Goal: Task Accomplishment & Management: Manage account settings

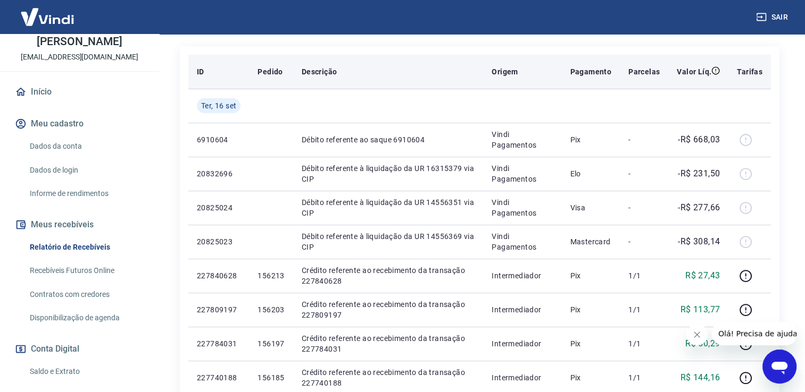
scroll to position [74, 0]
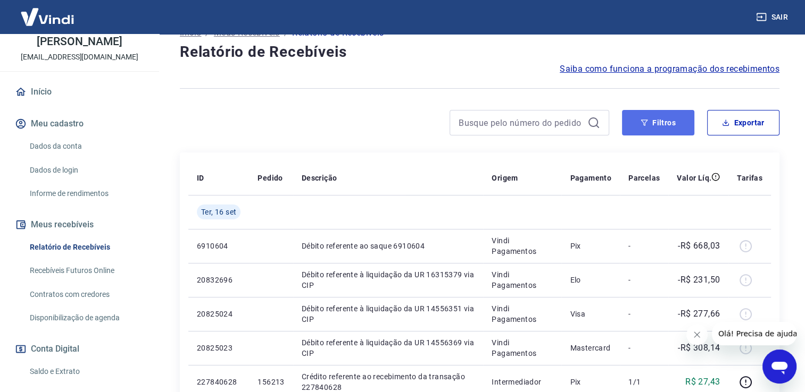
click at [675, 124] on button "Filtros" at bounding box center [658, 123] width 72 height 26
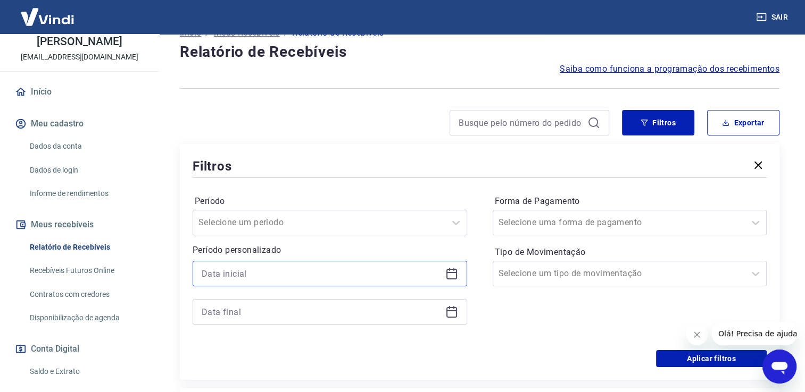
click at [323, 277] on input at bounding box center [321, 274] width 239 height 16
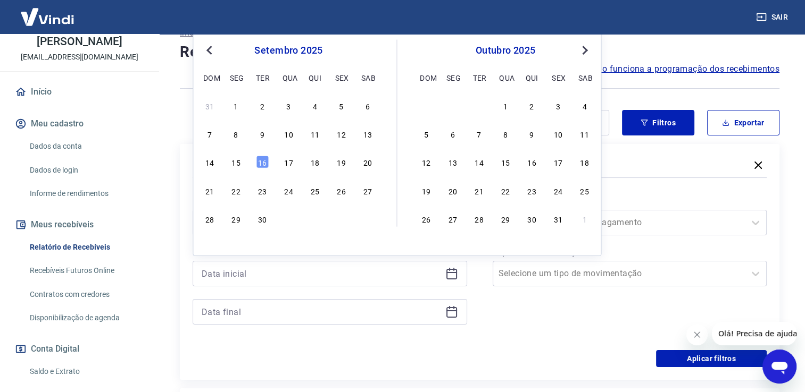
click at [231, 99] on div "1" at bounding box center [236, 105] width 13 height 13
type input "[DATE]"
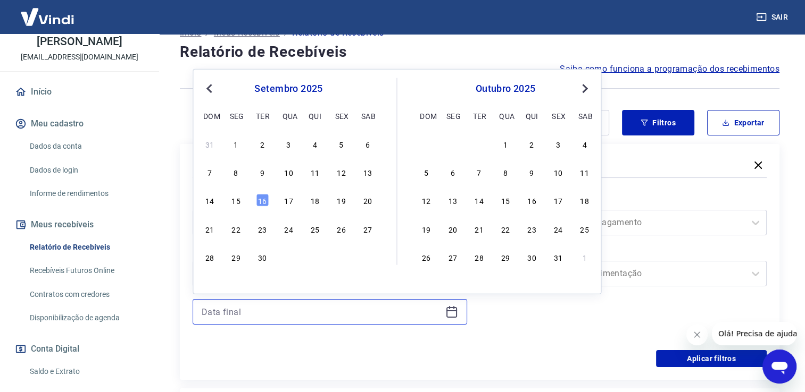
click at [287, 310] on input at bounding box center [321, 312] width 239 height 16
click at [264, 195] on div "16" at bounding box center [262, 200] width 13 height 13
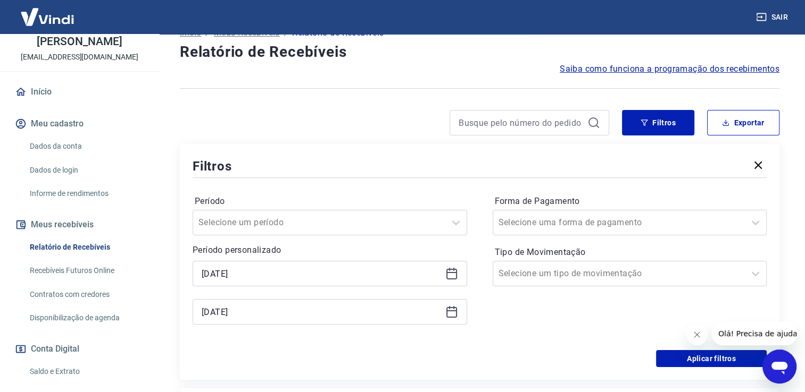
type input "[DATE]"
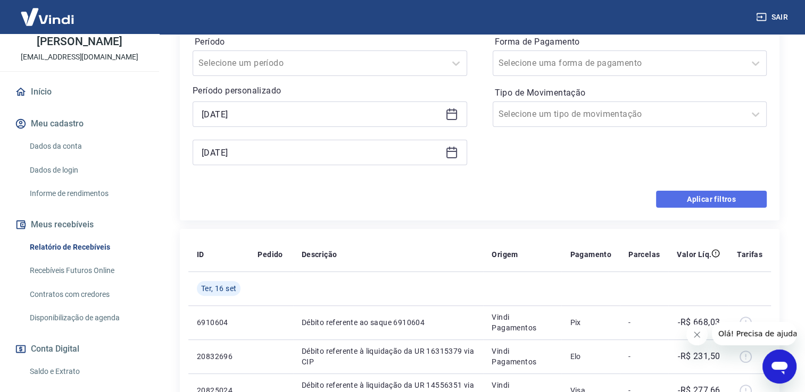
click at [689, 199] on button "Aplicar filtros" at bounding box center [711, 199] width 111 height 17
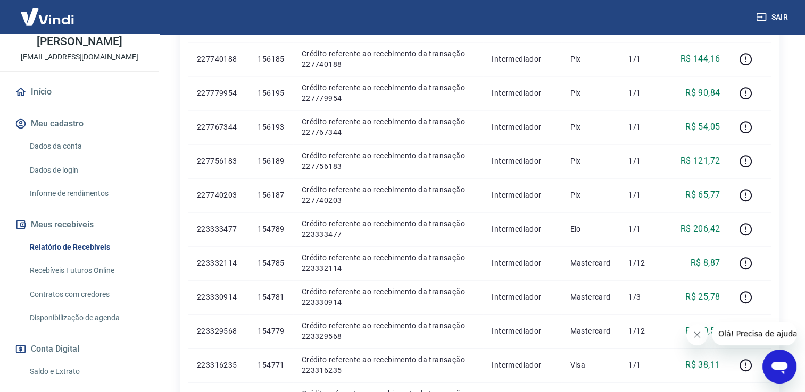
scroll to position [766, 0]
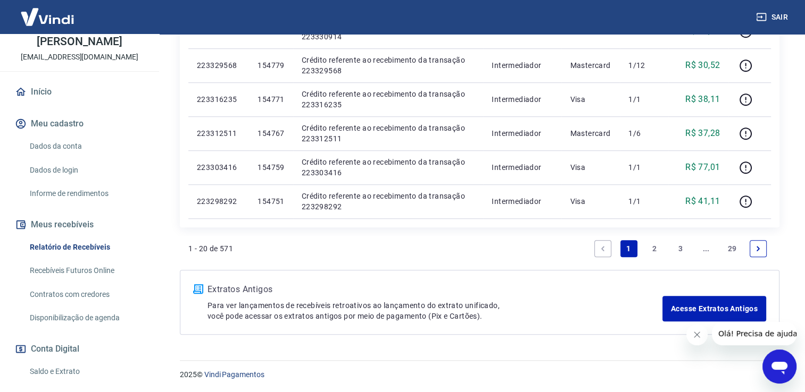
click at [728, 248] on link "29" at bounding box center [732, 248] width 18 height 17
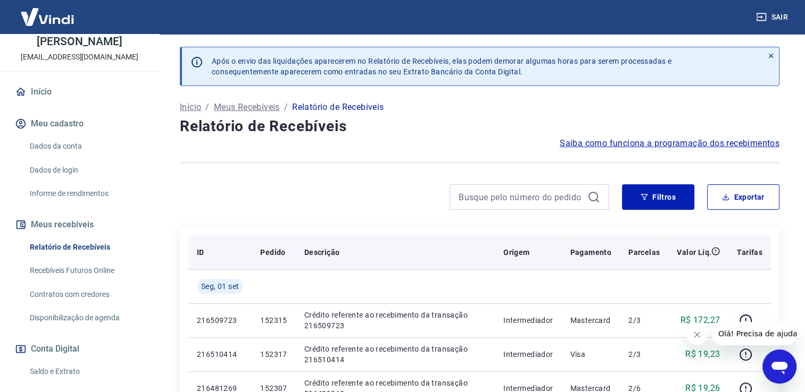
scroll to position [53, 0]
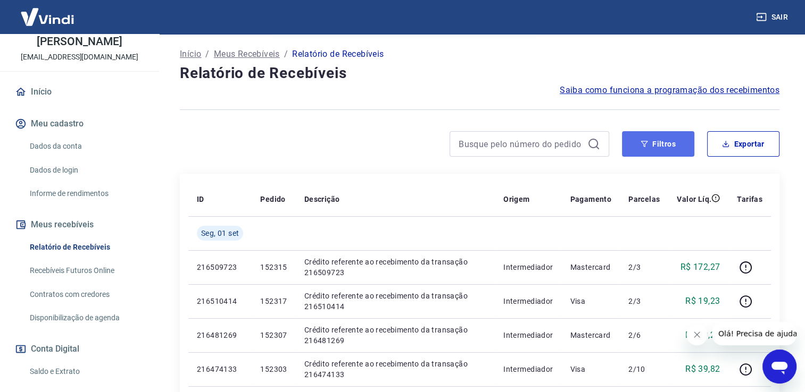
click at [679, 149] on button "Filtros" at bounding box center [658, 144] width 72 height 26
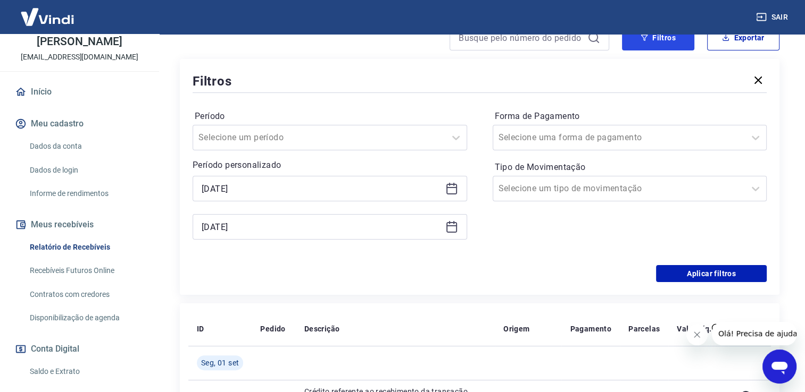
scroll to position [213, 0]
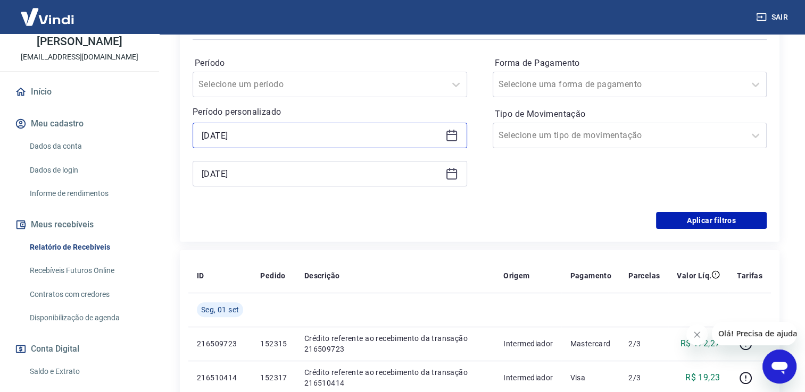
click at [418, 140] on input "[DATE]" at bounding box center [321, 136] width 239 height 16
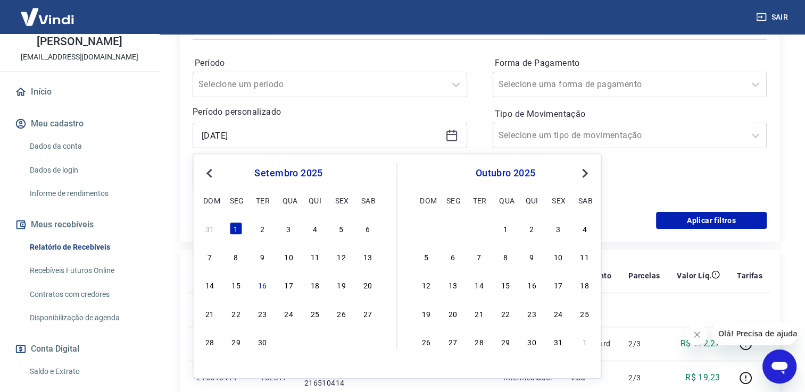
click at [210, 171] on span "Previous Month" at bounding box center [210, 173] width 0 height 12
click at [342, 228] on div "1" at bounding box center [341, 228] width 13 height 13
type input "[DATE]"
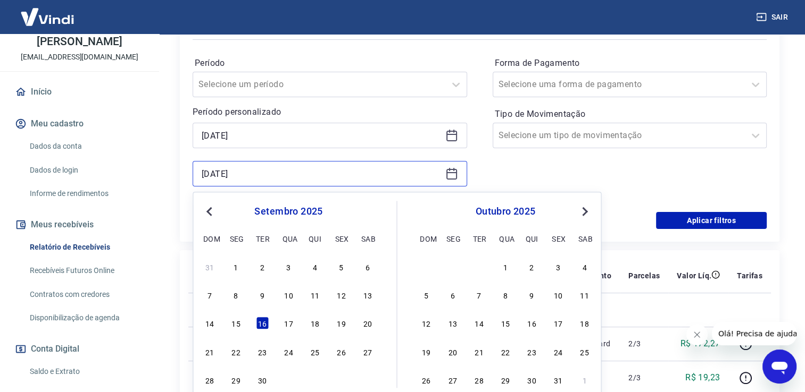
click at [345, 169] on input "[DATE]" at bounding box center [321, 174] width 239 height 16
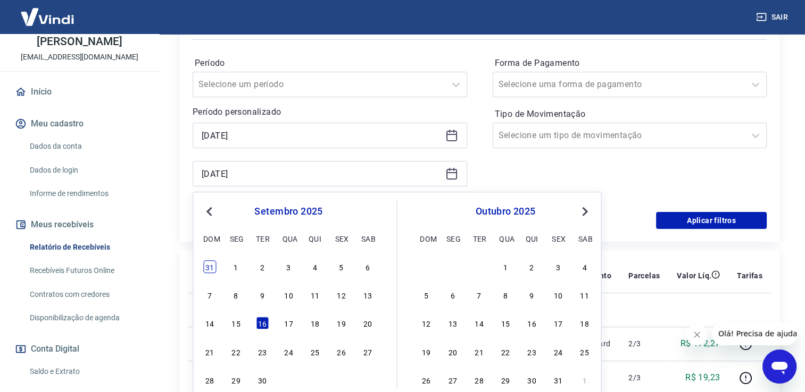
click at [211, 267] on div "31" at bounding box center [209, 267] width 13 height 13
type input "[DATE]"
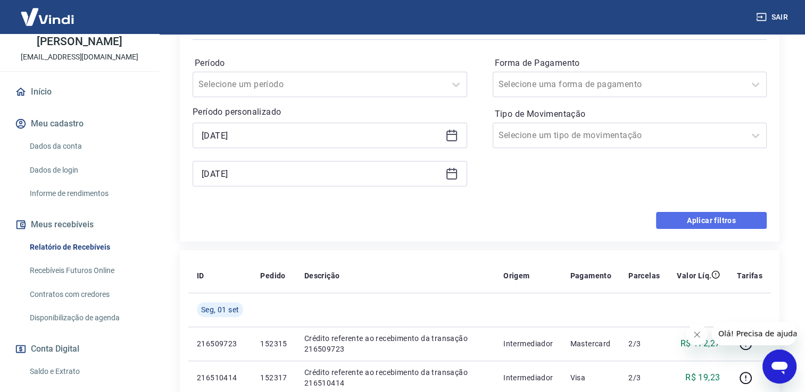
click at [750, 219] on button "Aplicar filtros" at bounding box center [711, 220] width 111 height 17
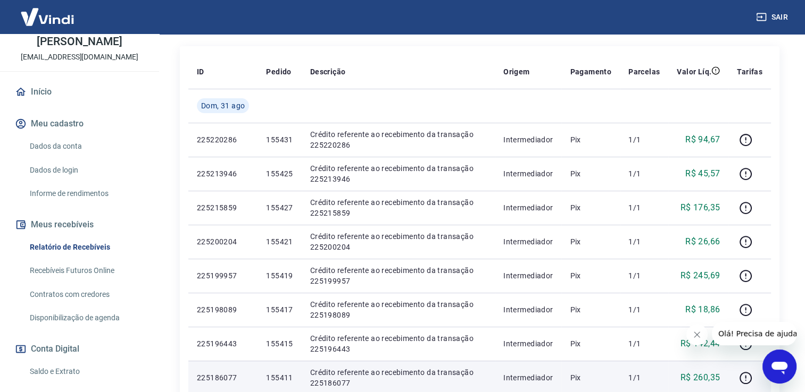
scroll to position [128, 0]
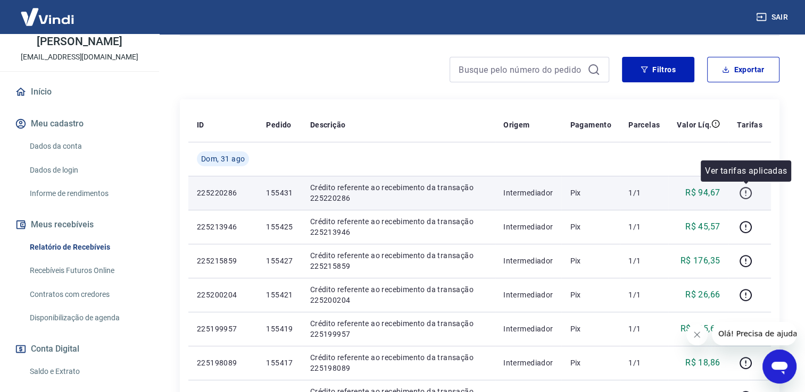
click at [747, 196] on icon "button" at bounding box center [745, 193] width 13 height 13
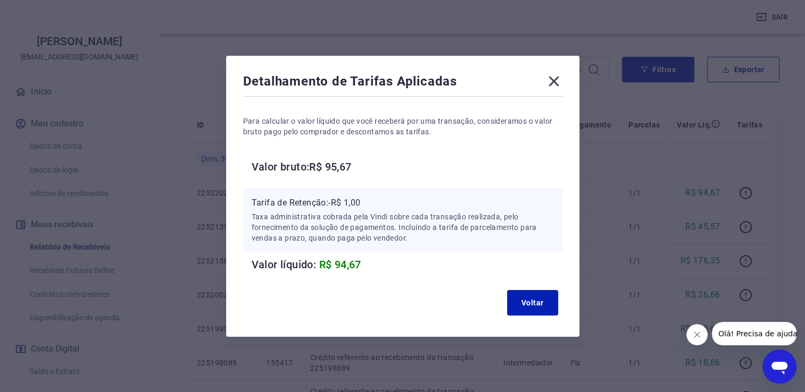
click at [556, 78] on icon at bounding box center [553, 81] width 17 height 17
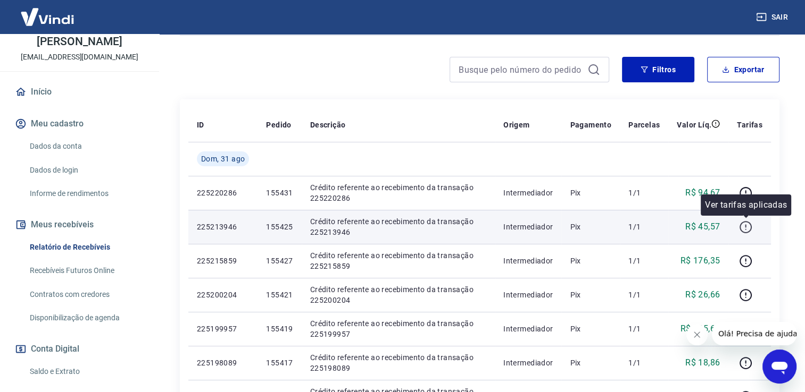
click at [745, 225] on icon "button" at bounding box center [745, 227] width 13 height 13
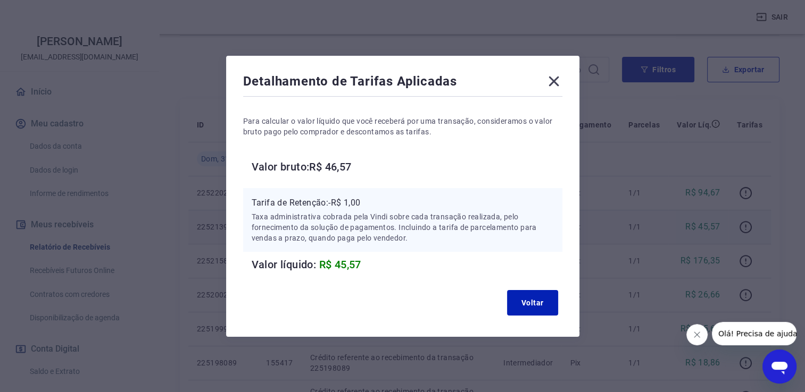
click at [555, 80] on icon at bounding box center [553, 81] width 17 height 17
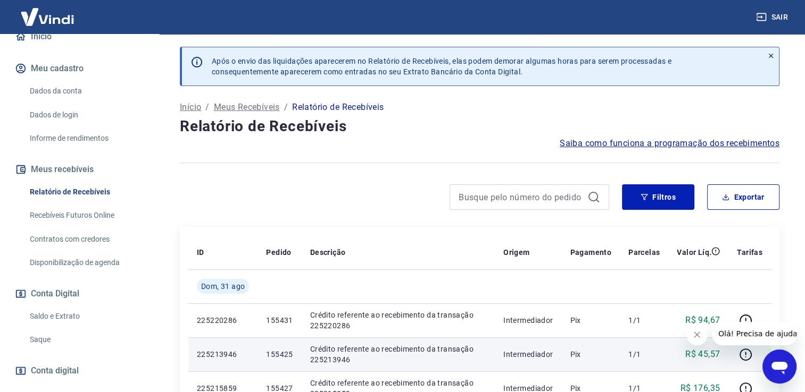
scroll to position [0, 0]
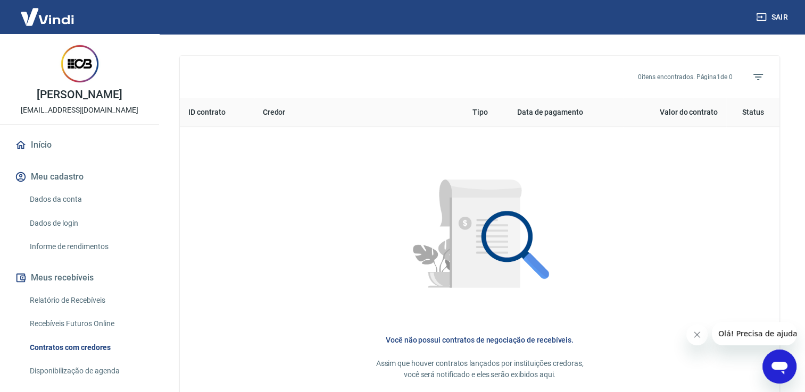
scroll to position [472, 0]
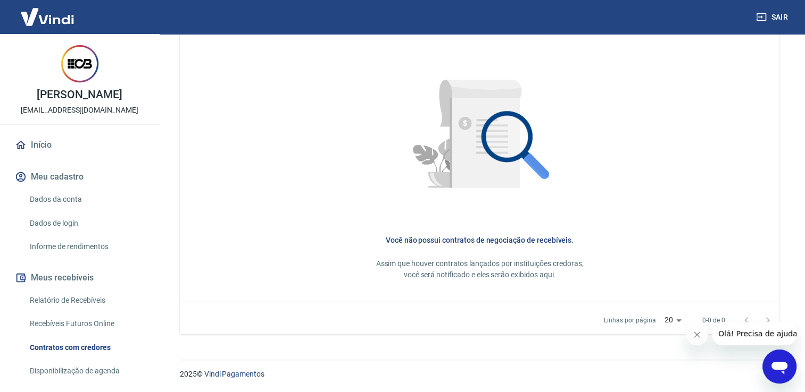
click at [76, 199] on link "Dados da conta" at bounding box center [86, 200] width 121 height 22
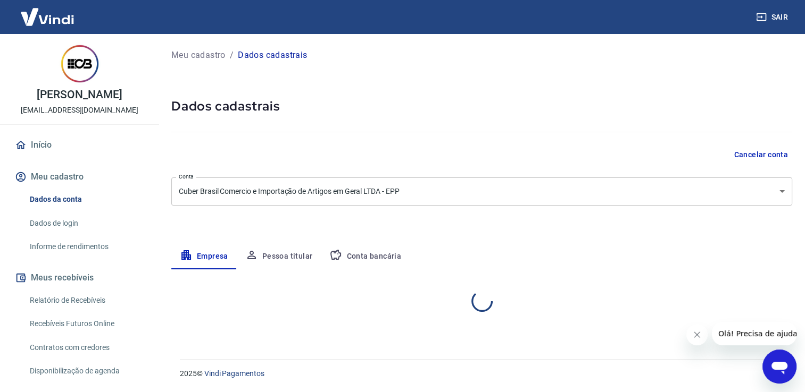
select select "SP"
select select "business"
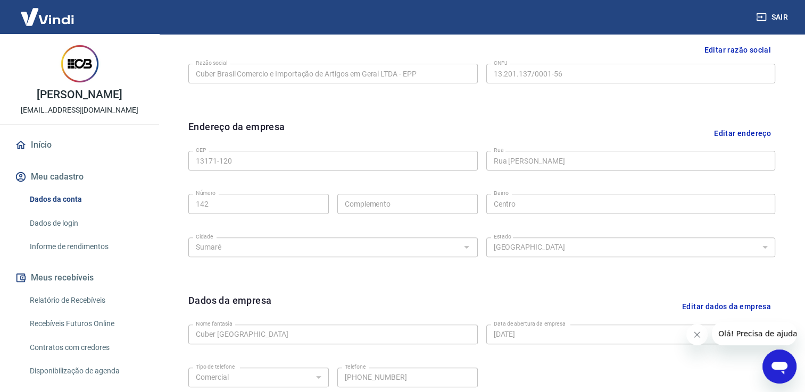
scroll to position [214, 0]
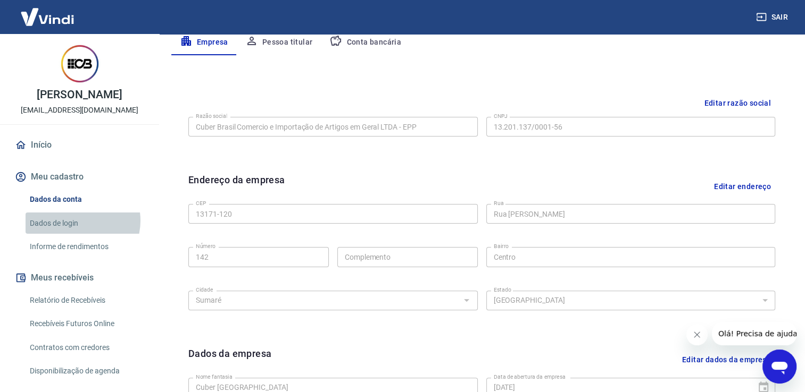
click at [76, 220] on link "Dados de login" at bounding box center [86, 224] width 121 height 22
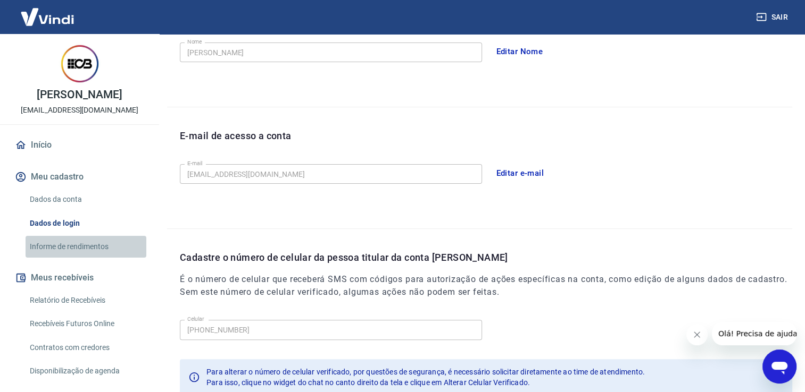
click at [92, 251] on link "Informe de rendimentos" at bounding box center [86, 247] width 121 height 22
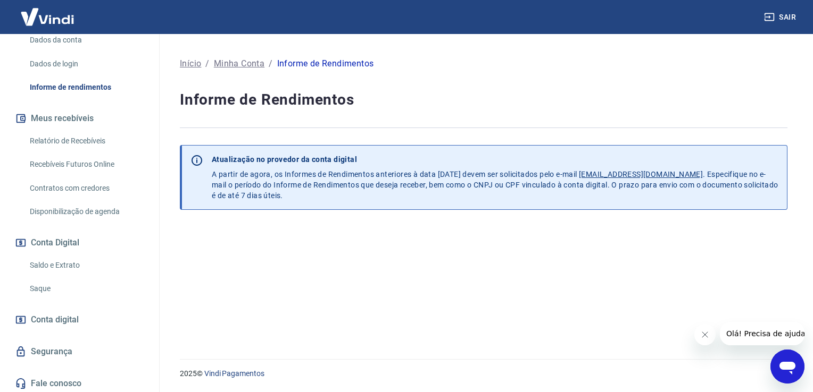
scroll to position [213, 0]
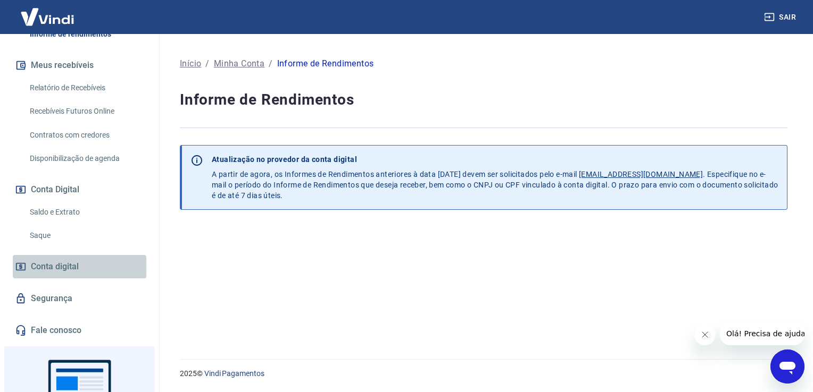
click at [105, 275] on link "Conta digital" at bounding box center [79, 266] width 133 height 23
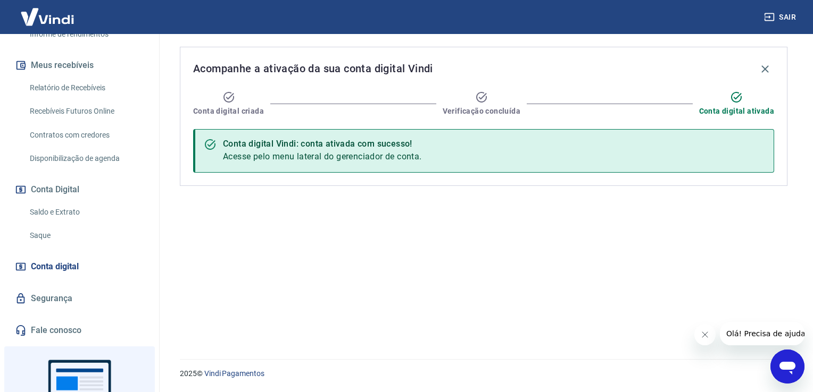
scroll to position [266, 0]
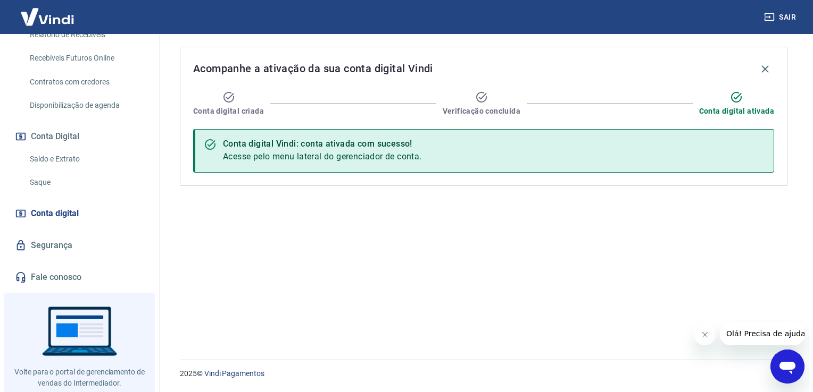
click at [96, 245] on link "Segurança" at bounding box center [79, 245] width 133 height 23
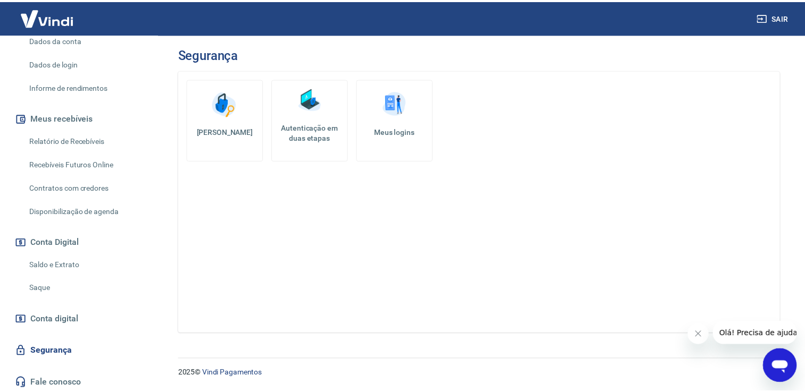
scroll to position [53, 0]
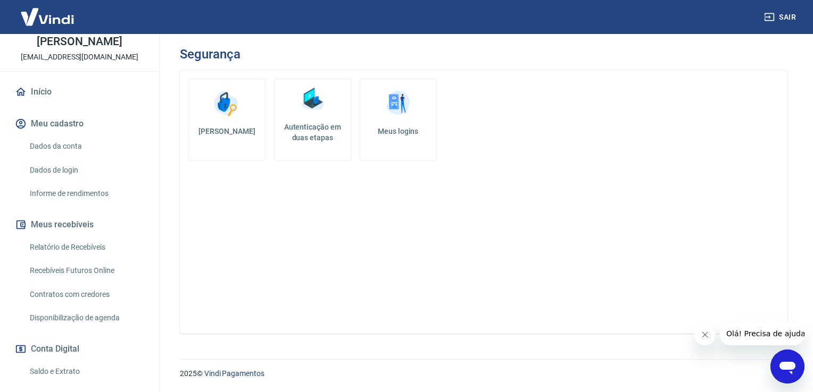
click at [83, 146] on link "Dados da conta" at bounding box center [86, 147] width 121 height 22
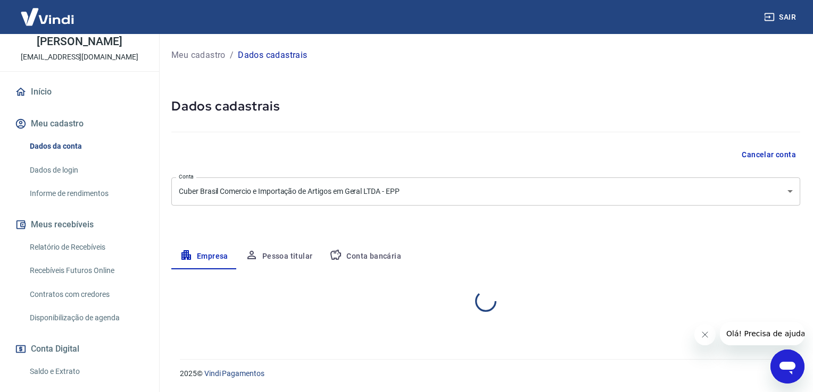
select select "SP"
select select "business"
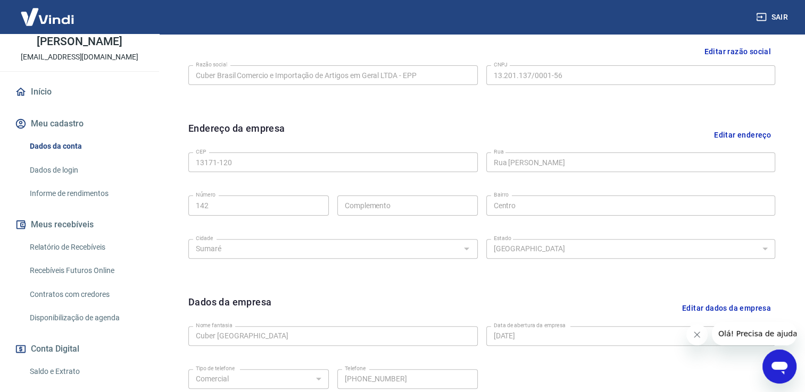
scroll to position [160, 0]
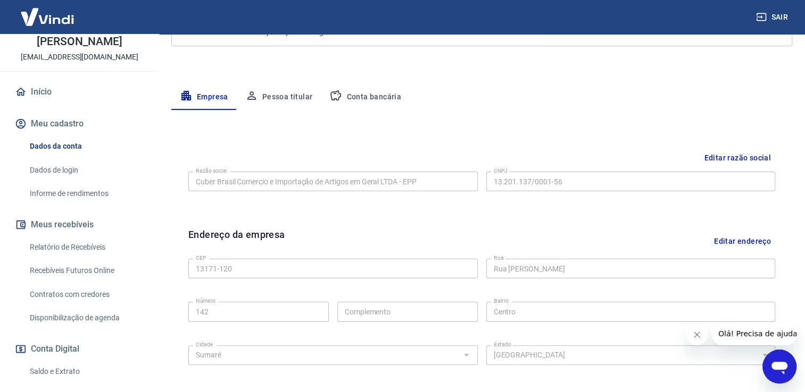
click at [374, 99] on button "Conta bancária" at bounding box center [365, 98] width 89 height 26
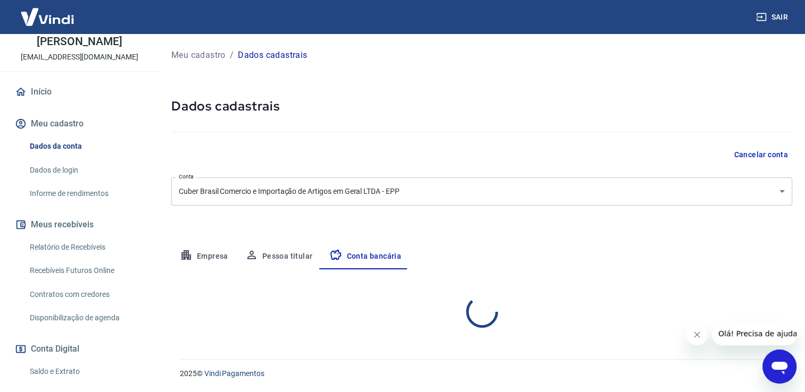
scroll to position [0, 0]
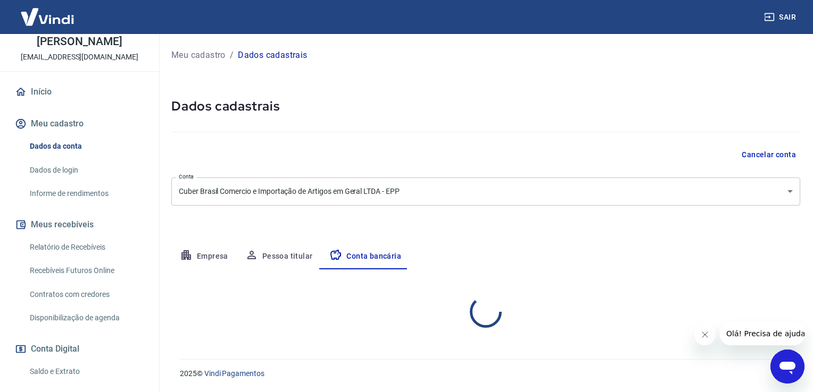
select select "1"
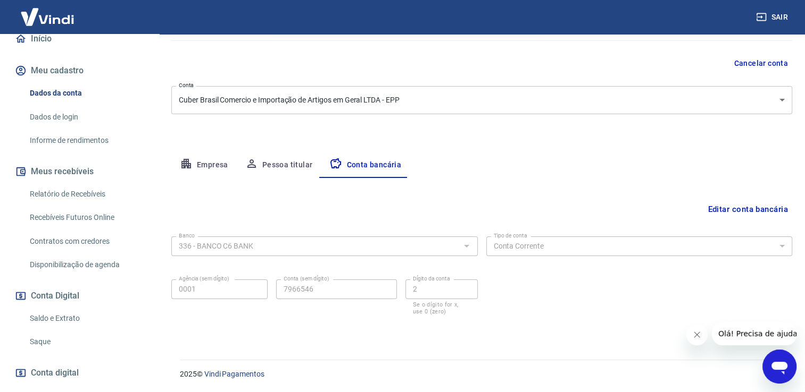
scroll to position [53, 0]
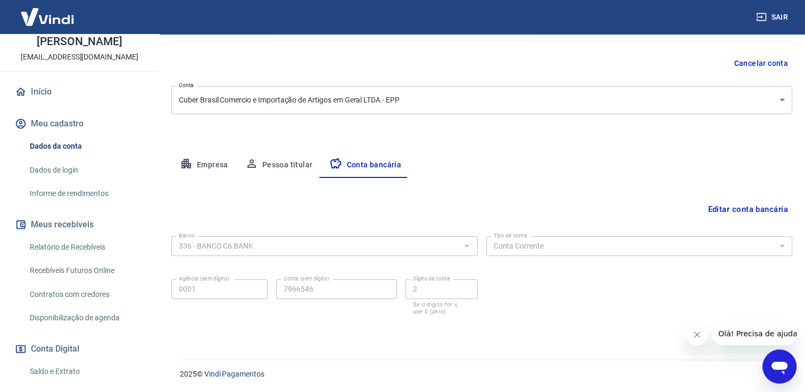
click at [64, 188] on link "Informe de rendimentos" at bounding box center [86, 194] width 121 height 22
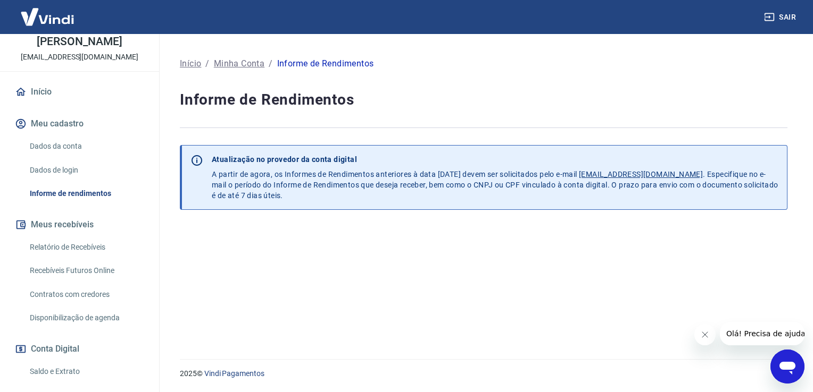
click at [72, 167] on link "Dados de login" at bounding box center [86, 171] width 121 height 22
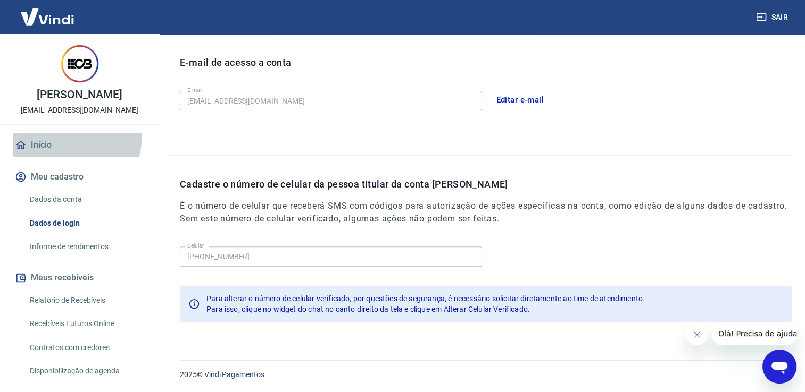
click at [60, 135] on link "Início" at bounding box center [79, 144] width 133 height 23
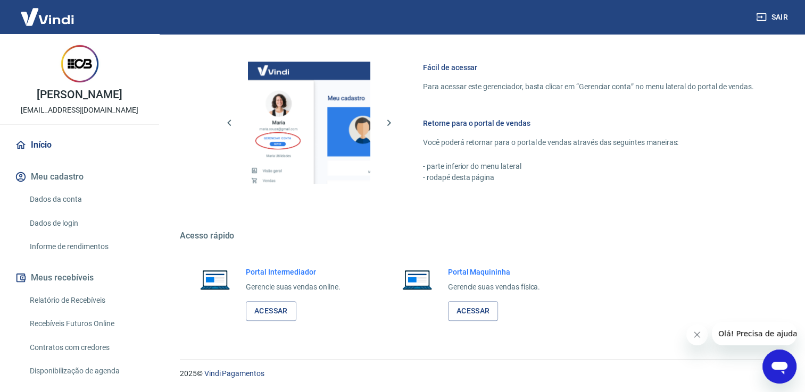
scroll to position [447, 0]
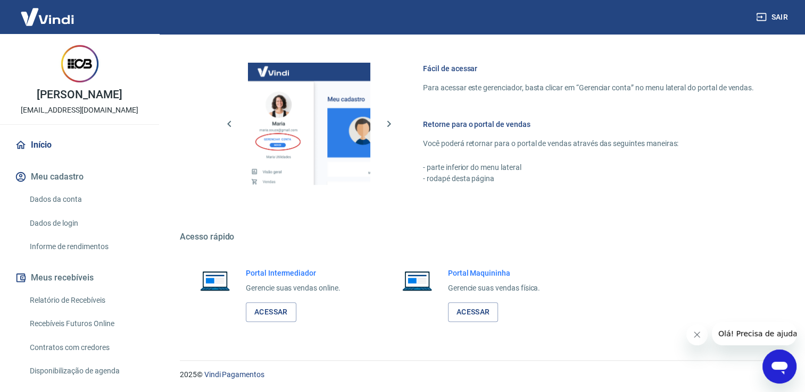
click at [34, 19] on img at bounding box center [47, 17] width 69 height 32
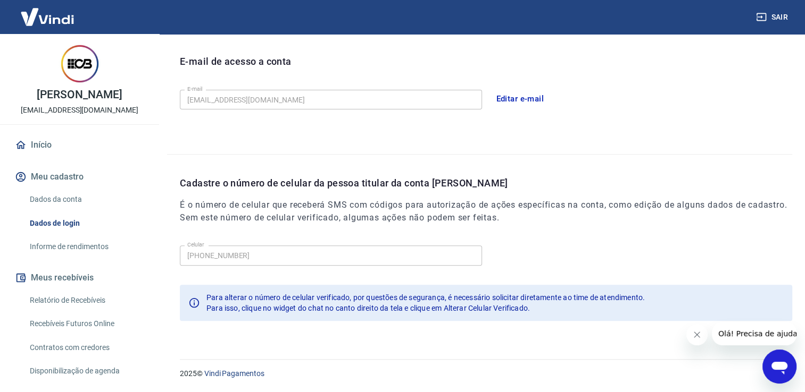
scroll to position [287, 0]
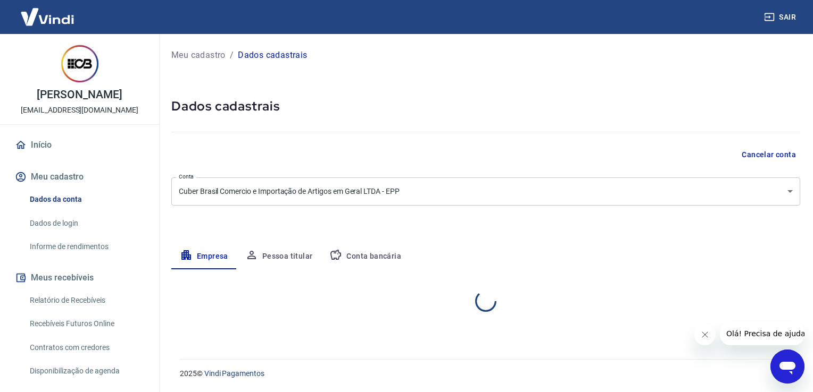
select select "SP"
select select "business"
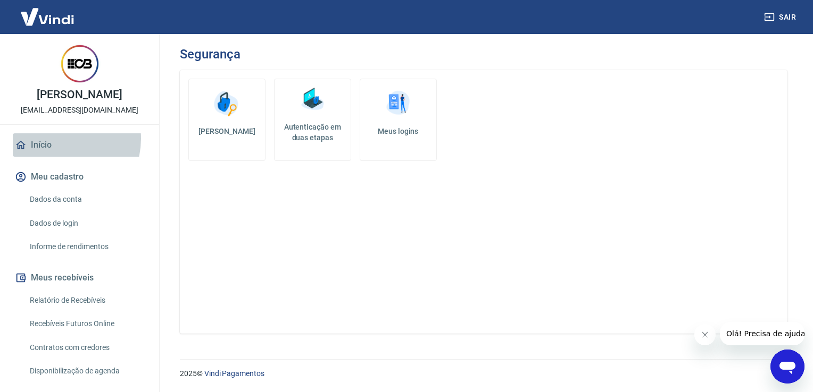
click at [56, 139] on link "Início" at bounding box center [79, 144] width 133 height 23
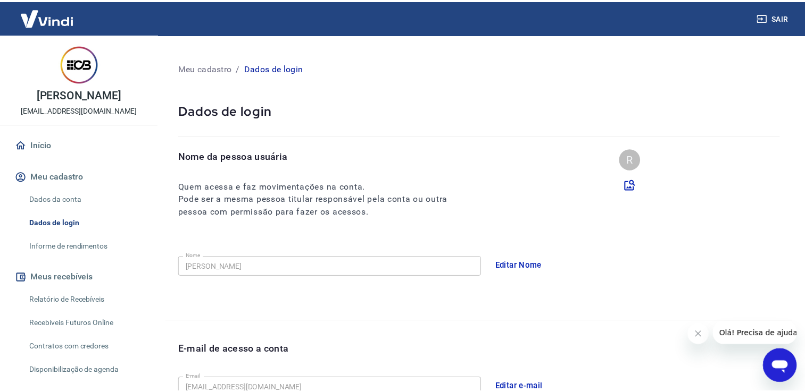
scroll to position [214, 0]
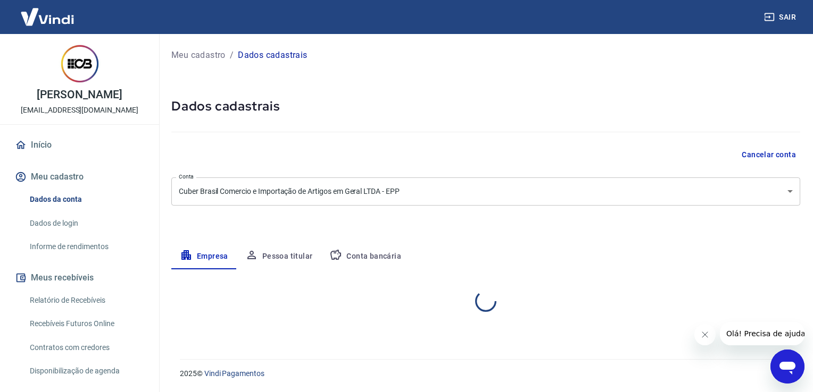
select select "SP"
select select "business"
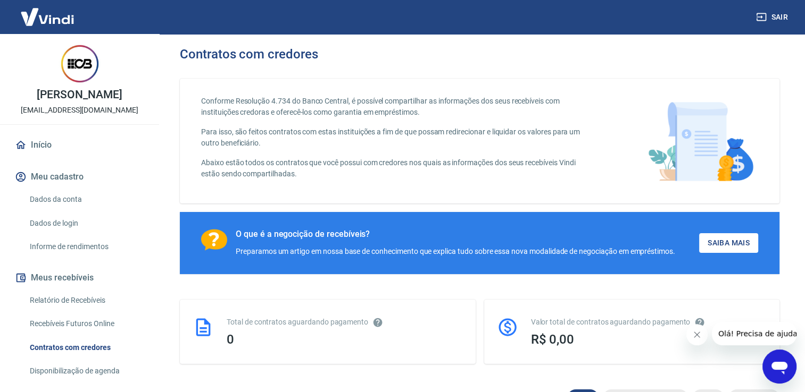
scroll to position [165, 0]
